Goal: Information Seeking & Learning: Learn about a topic

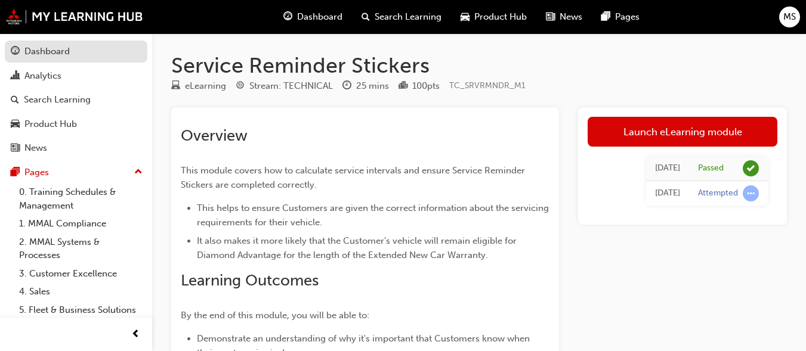
click at [51, 57] on div "Dashboard" at bounding box center [46, 52] width 45 height 14
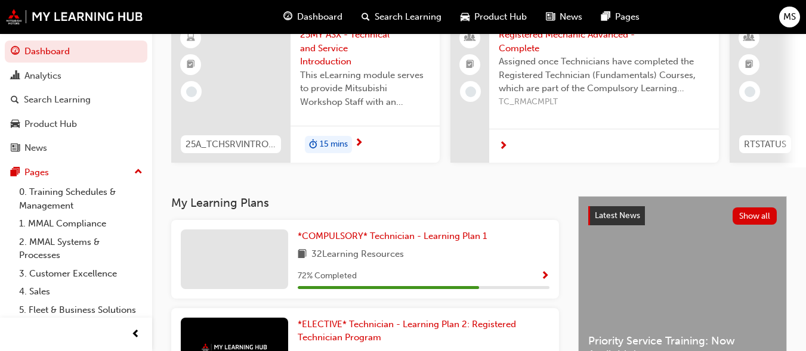
scroll to position [87, 0]
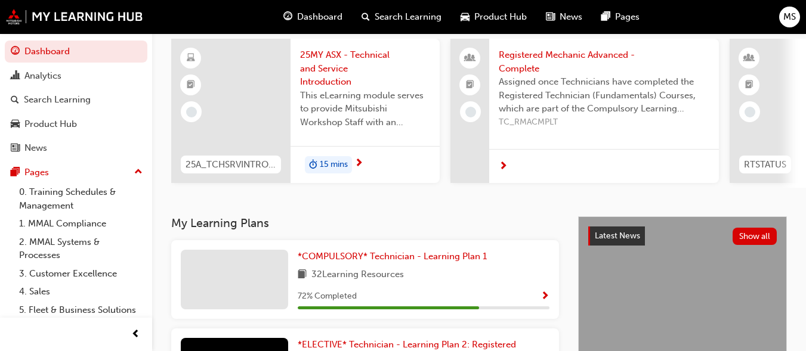
click at [335, 78] on span "25MY ASX - Technical and Service Introduction" at bounding box center [365, 68] width 130 height 41
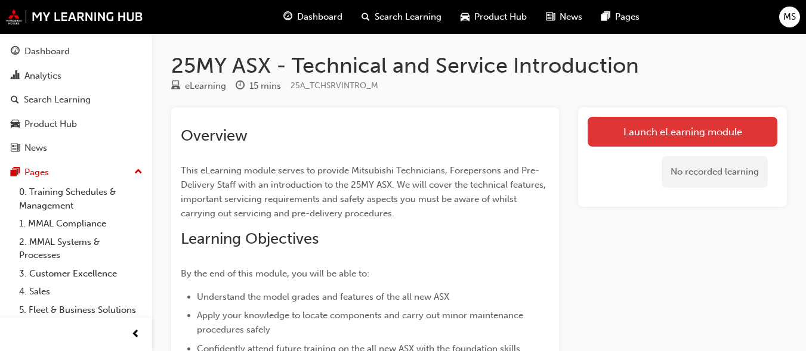
click at [641, 134] on link "Launch eLearning module" at bounding box center [682, 132] width 190 height 30
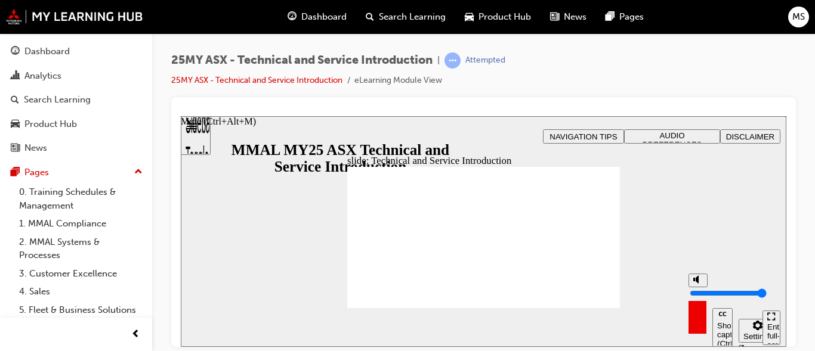
drag, startPoint x: 695, startPoint y: 280, endPoint x: 701, endPoint y: 259, distance: 21.6
type input "10"
click at [701, 288] on input "volume" at bounding box center [727, 293] width 77 height 10
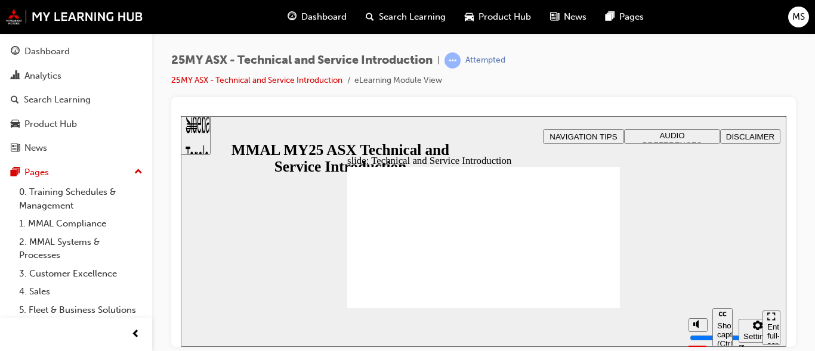
click at [774, 326] on div "Enter full-screen (Ctrl+Alt+F)" at bounding box center [771, 340] width 8 height 36
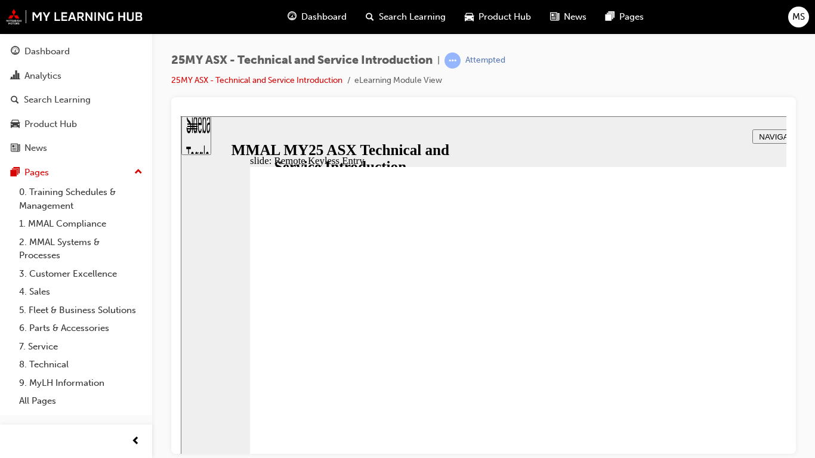
type input "17"
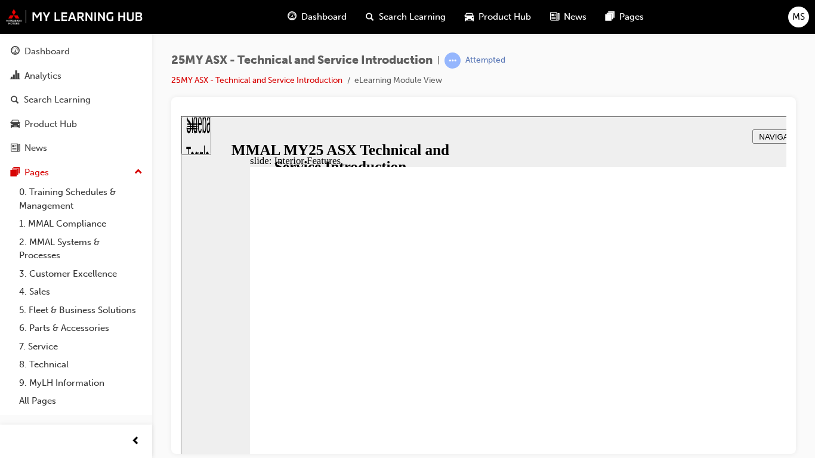
type input "14"
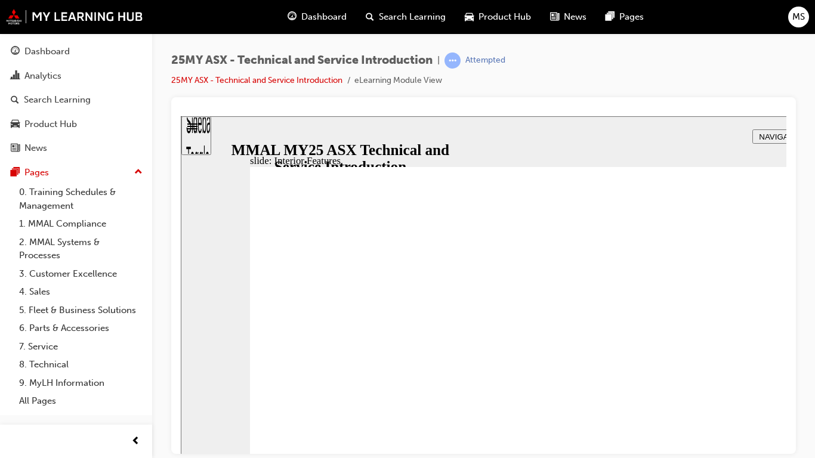
drag, startPoint x: 646, startPoint y: 533, endPoint x: 737, endPoint y: 533, distance: 91.2
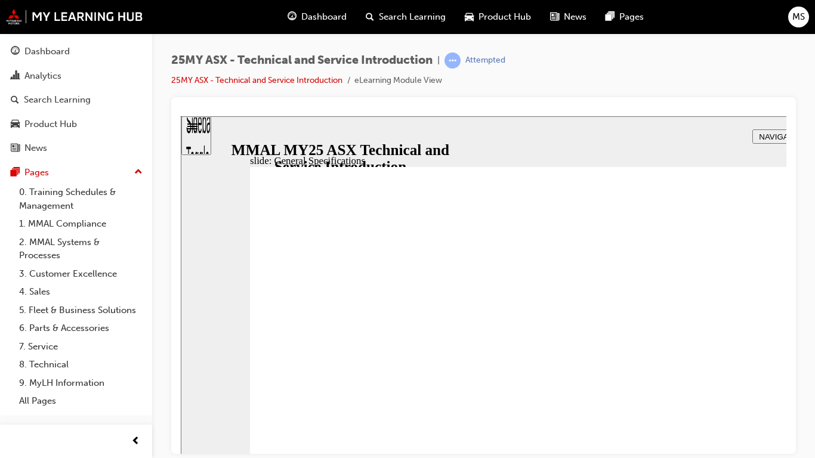
drag, startPoint x: 596, startPoint y: 370, endPoint x: 595, endPoint y: 378, distance: 8.4
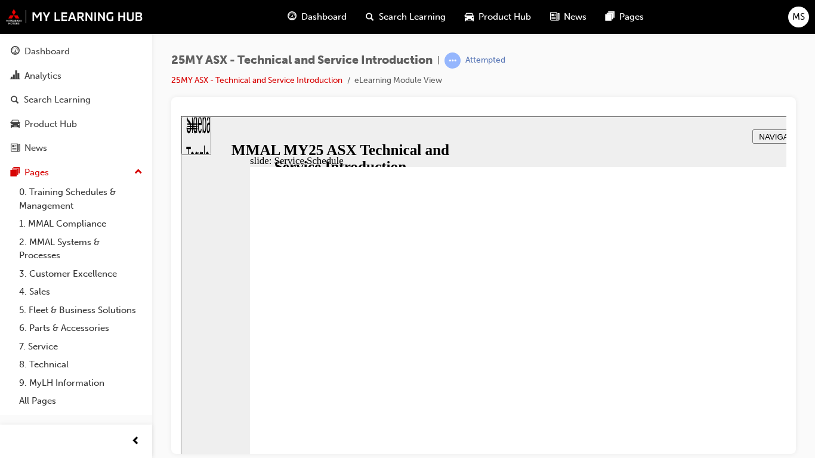
radio input "true"
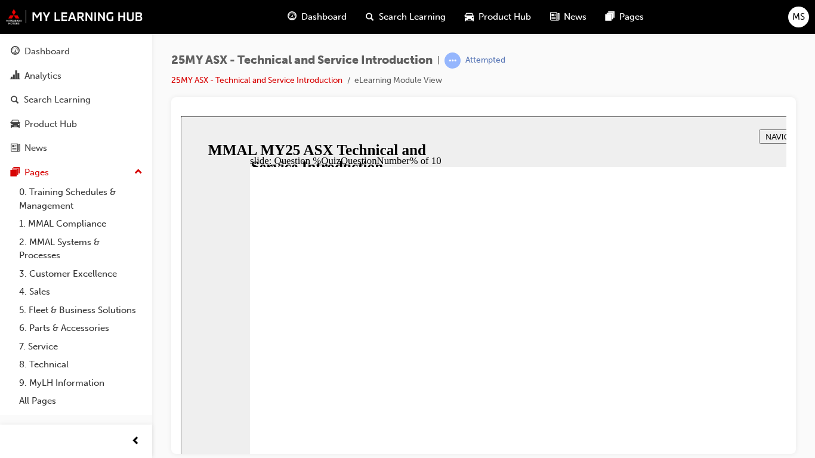
radio input "true"
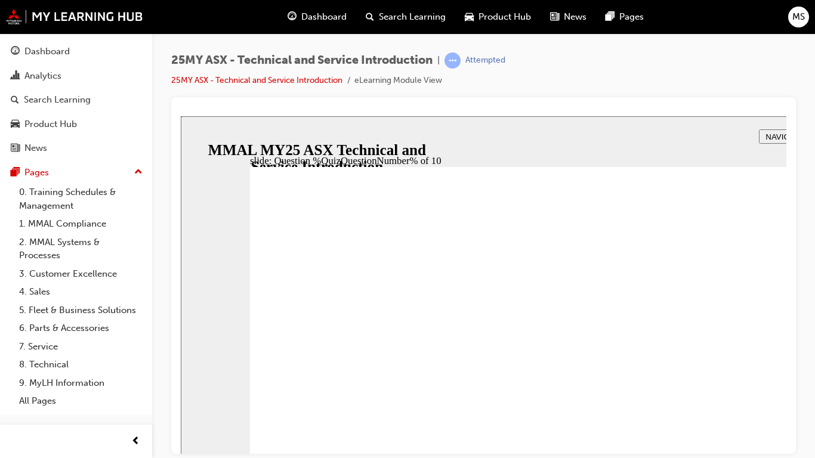
radio input "true"
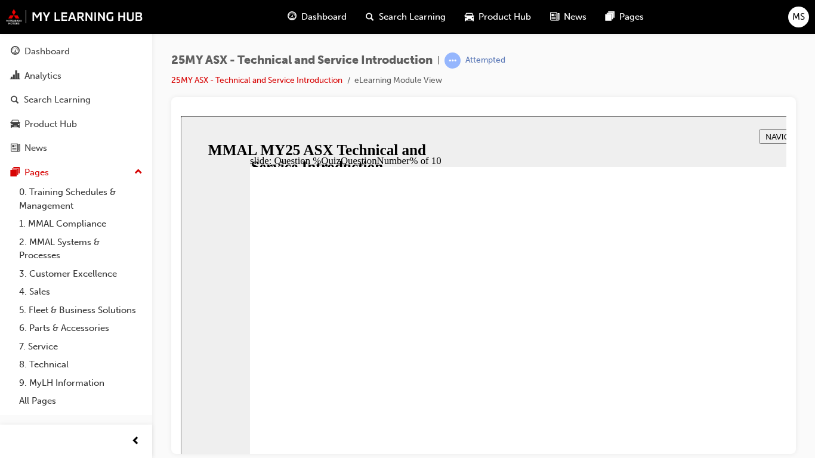
radio input "true"
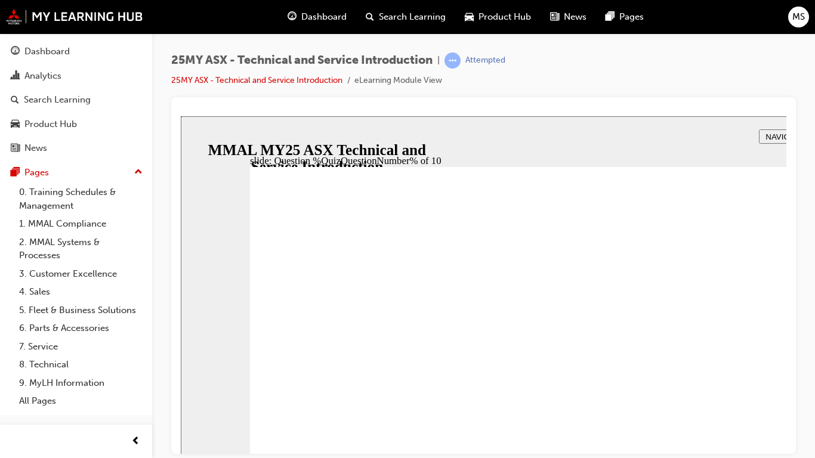
radio input "true"
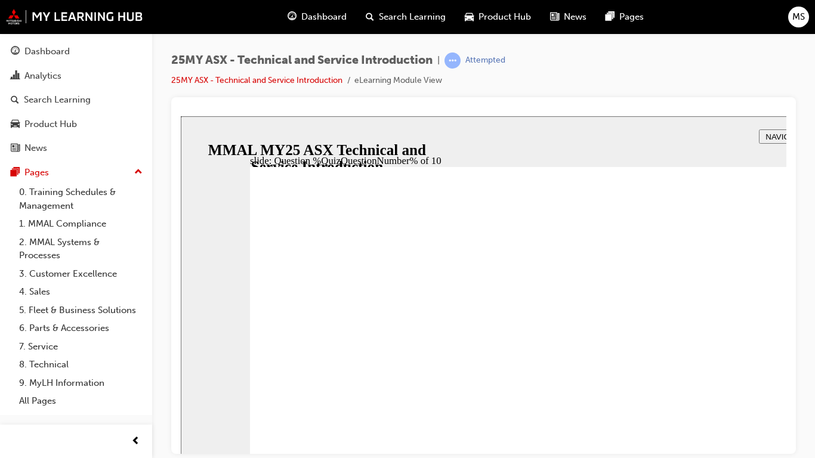
radio input "true"
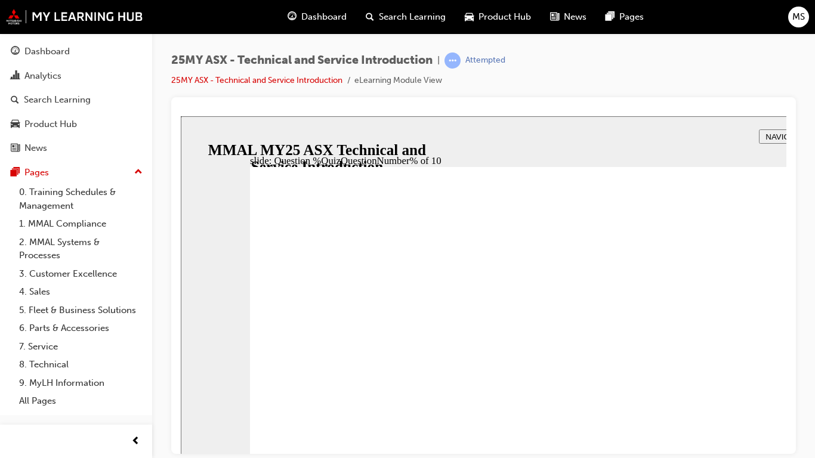
radio input "true"
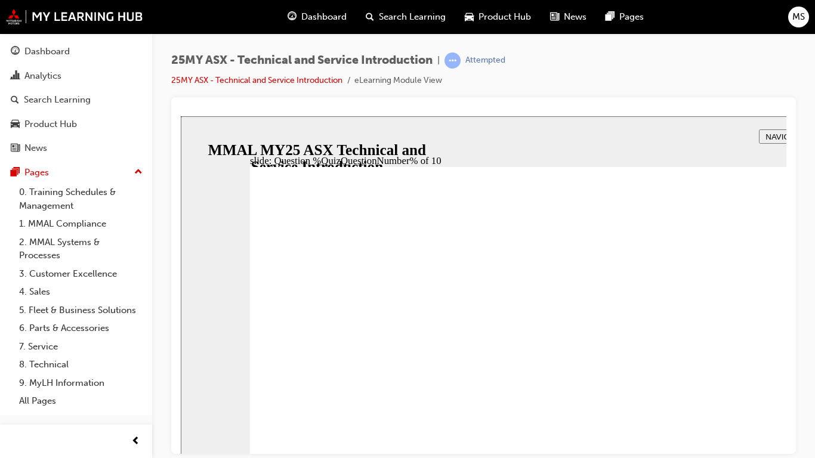
radio input "true"
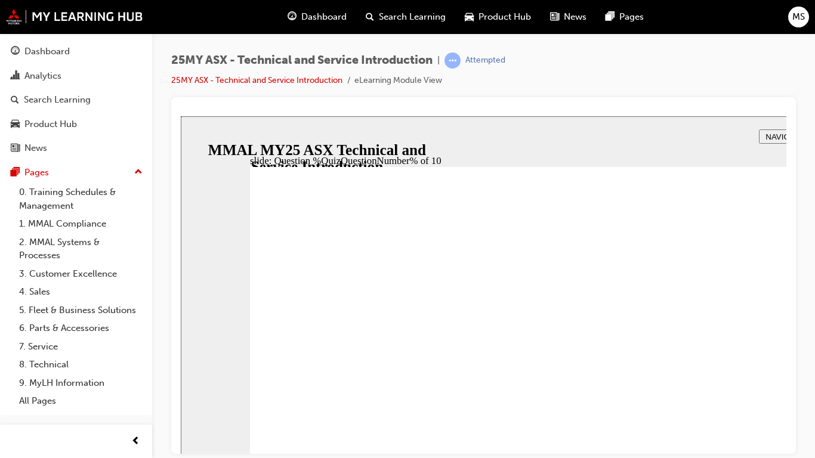
radio input "true"
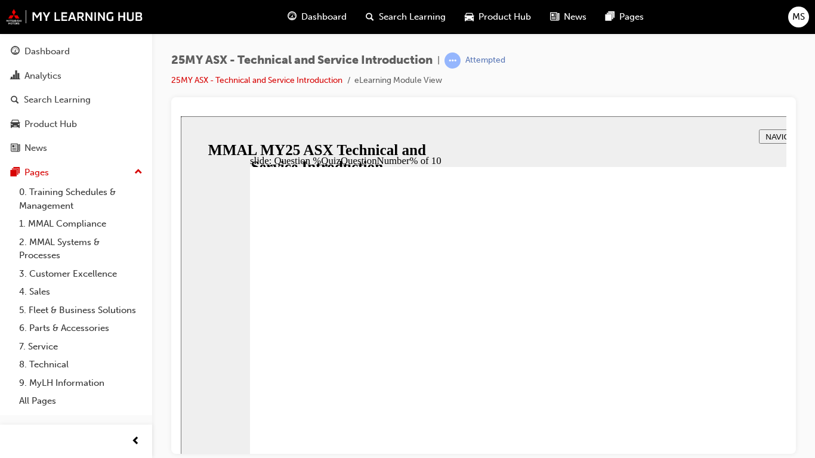
radio input "true"
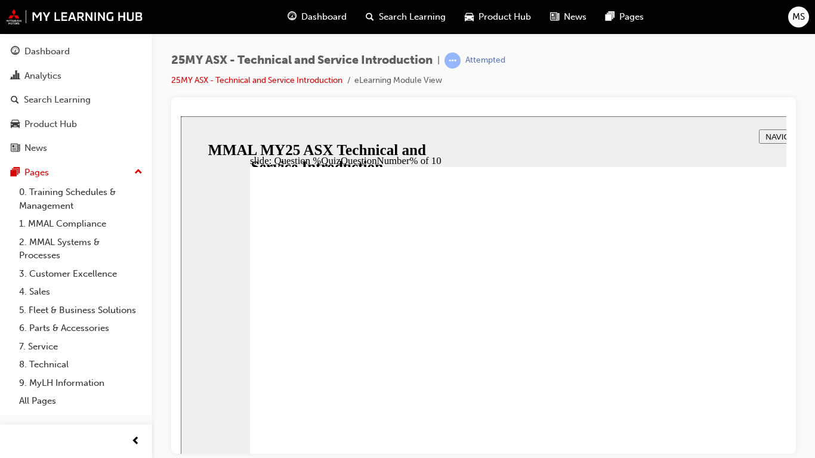
radio input "true"
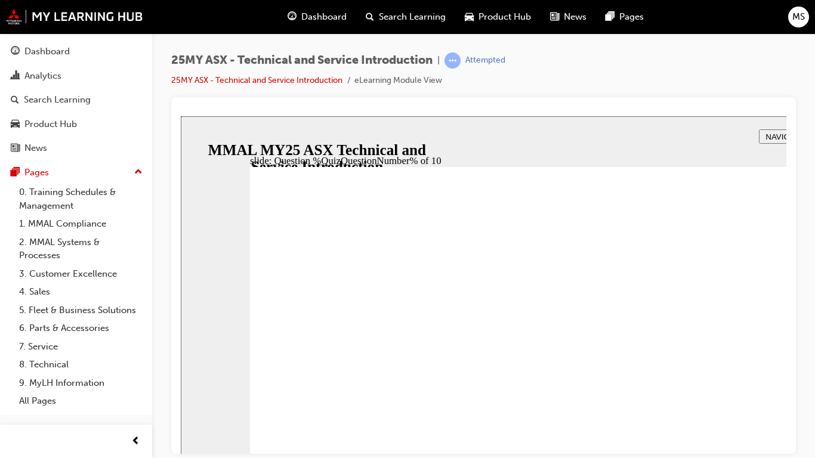
radio input "true"
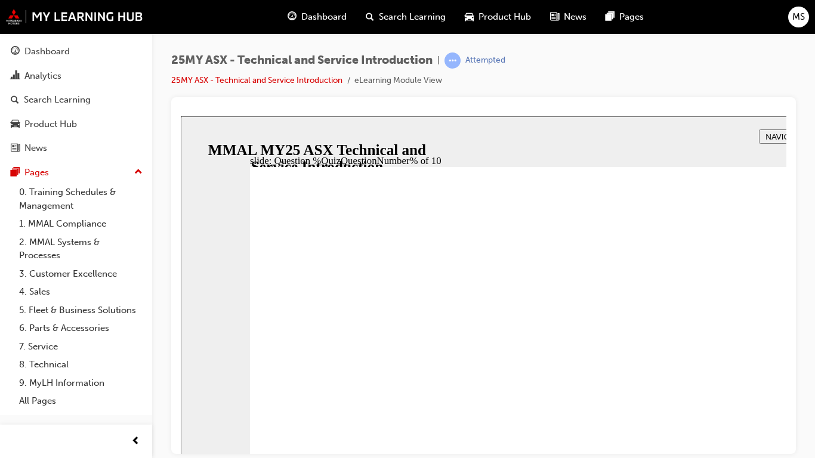
radio input "true"
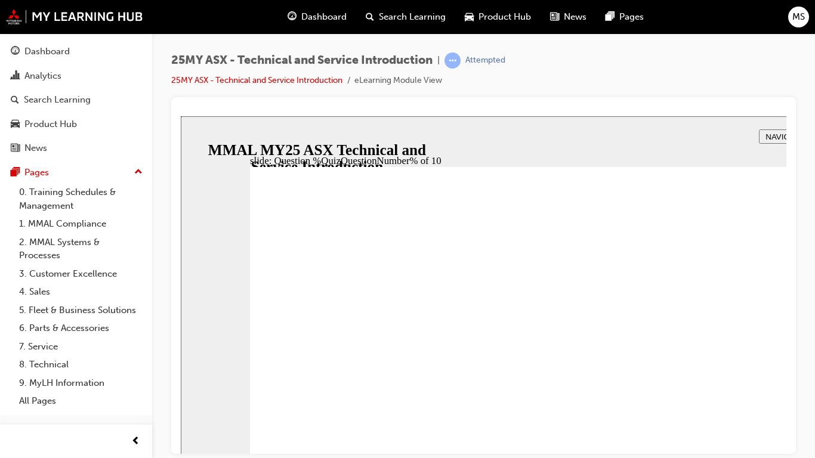
radio input "true"
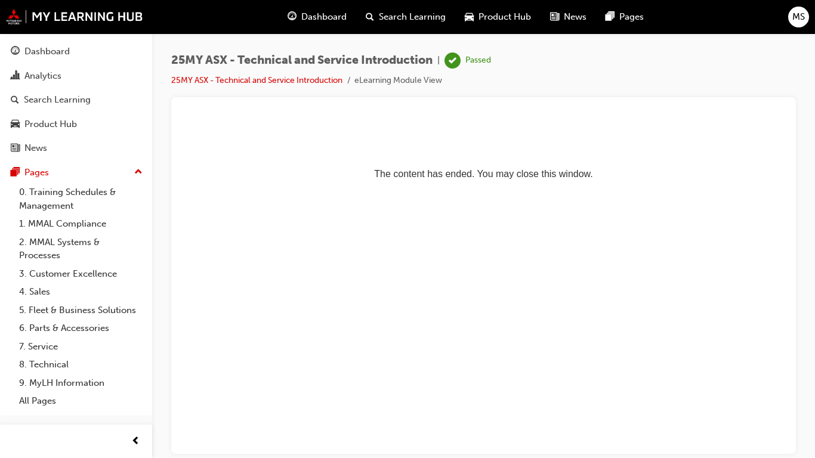
click at [581, 188] on html "The content has ended. You may close this window." at bounding box center [483, 152] width 605 height 73
drag, startPoint x: 581, startPoint y: 286, endPoint x: 995, endPoint y: 209, distance: 420.3
click at [786, 188] on html "The content has ended. You may close this window." at bounding box center [483, 152] width 605 height 73
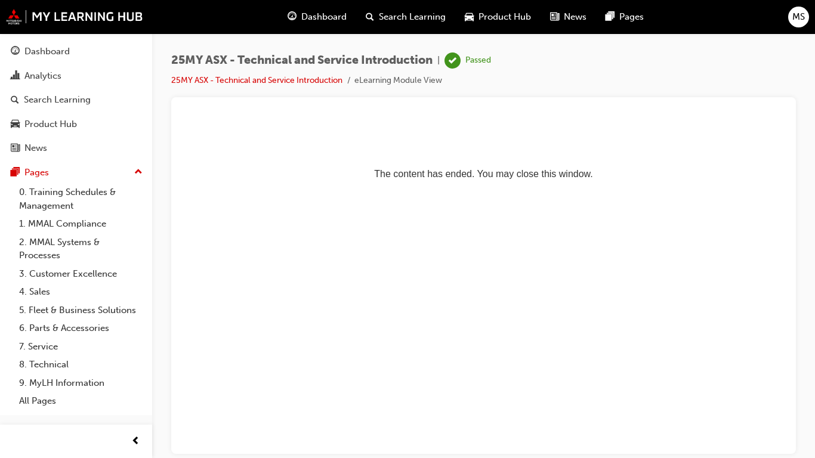
click at [786, 119] on html "The content has ended. You may close this window." at bounding box center [483, 152] width 605 height 73
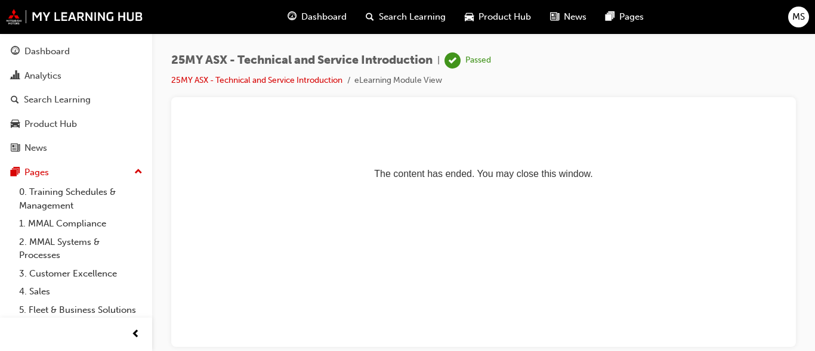
click at [482, 147] on p "The content has ended. You may close this window." at bounding box center [483, 152] width 596 height 54
click at [799, 23] on span "MS" at bounding box center [798, 17] width 13 height 14
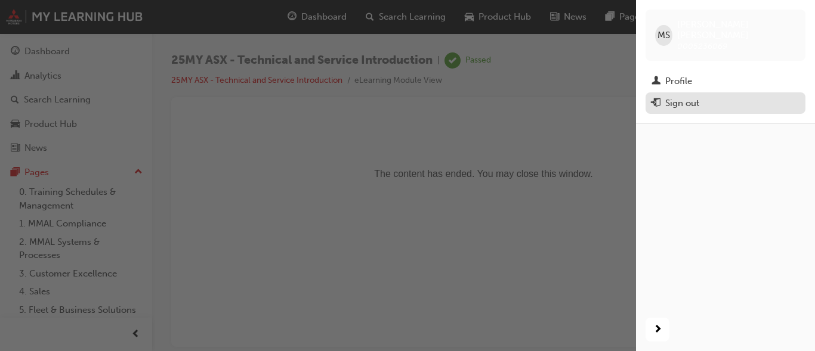
click at [682, 97] on div "Sign out" at bounding box center [682, 104] width 34 height 14
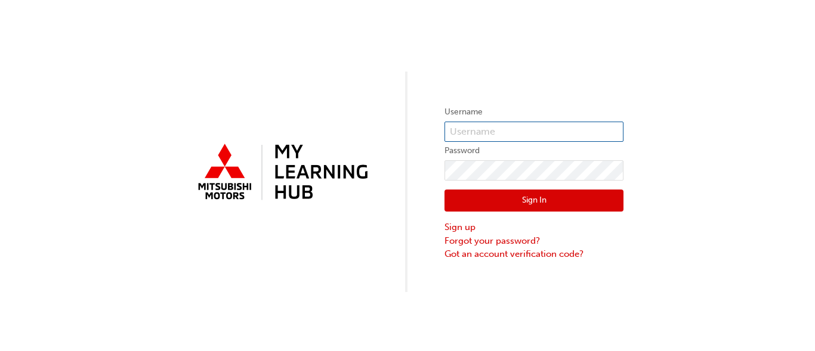
click at [469, 125] on input "text" at bounding box center [533, 132] width 179 height 20
type input "0005236064"
click at [506, 208] on button "Sign In" at bounding box center [533, 201] width 179 height 23
